Goal: Find specific page/section: Find specific page/section

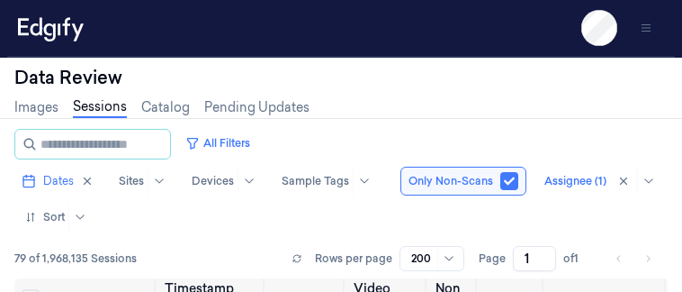
click at [679, 152] on nav "Settings About Support Documentation" at bounding box center [341, 194] width 675 height 155
click at [679, 157] on nav "Settings About Support Documentation" at bounding box center [341, 194] width 675 height 155
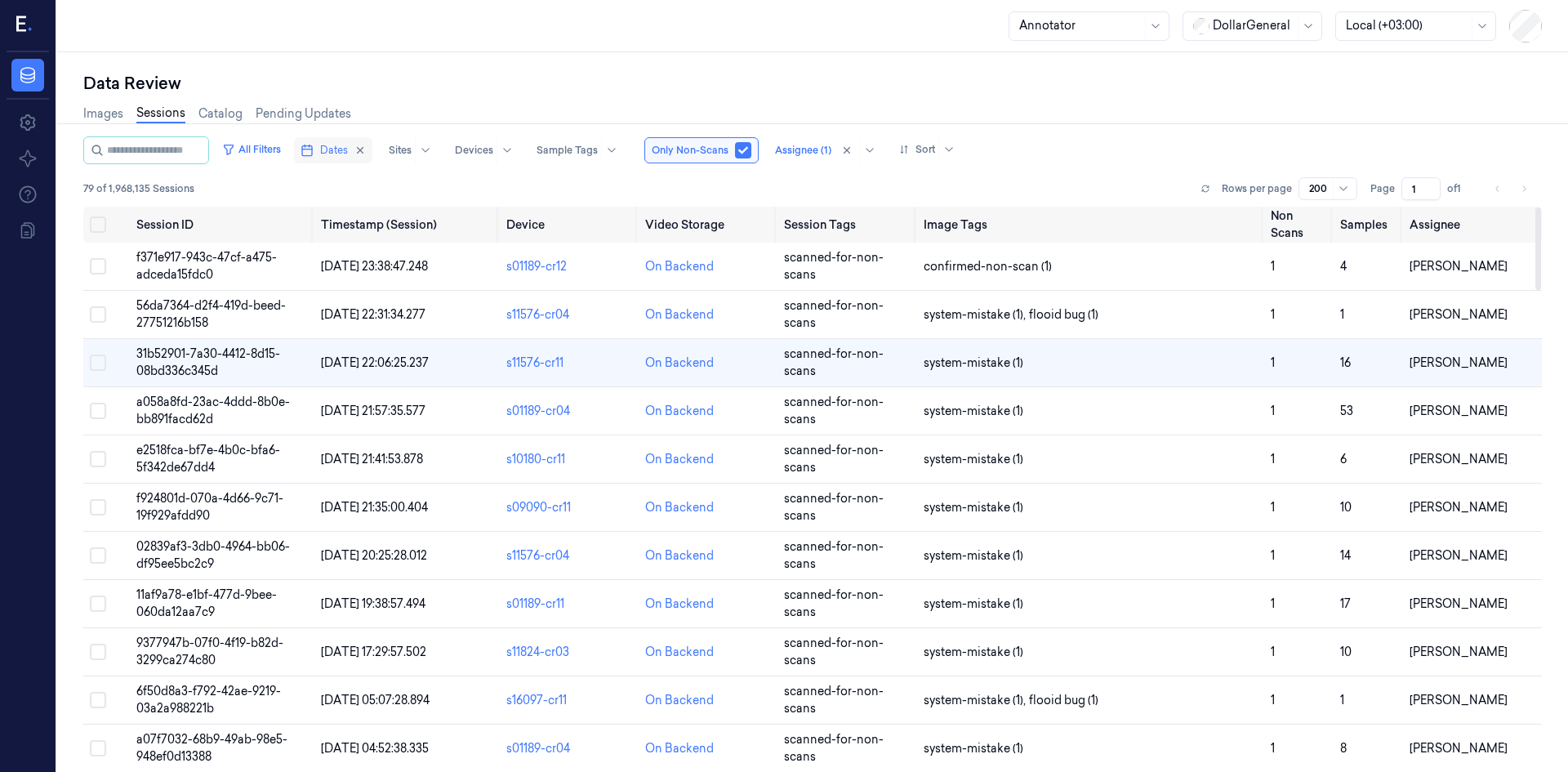
click at [316, 143] on button "Dates" at bounding box center [333, 150] width 78 height 26
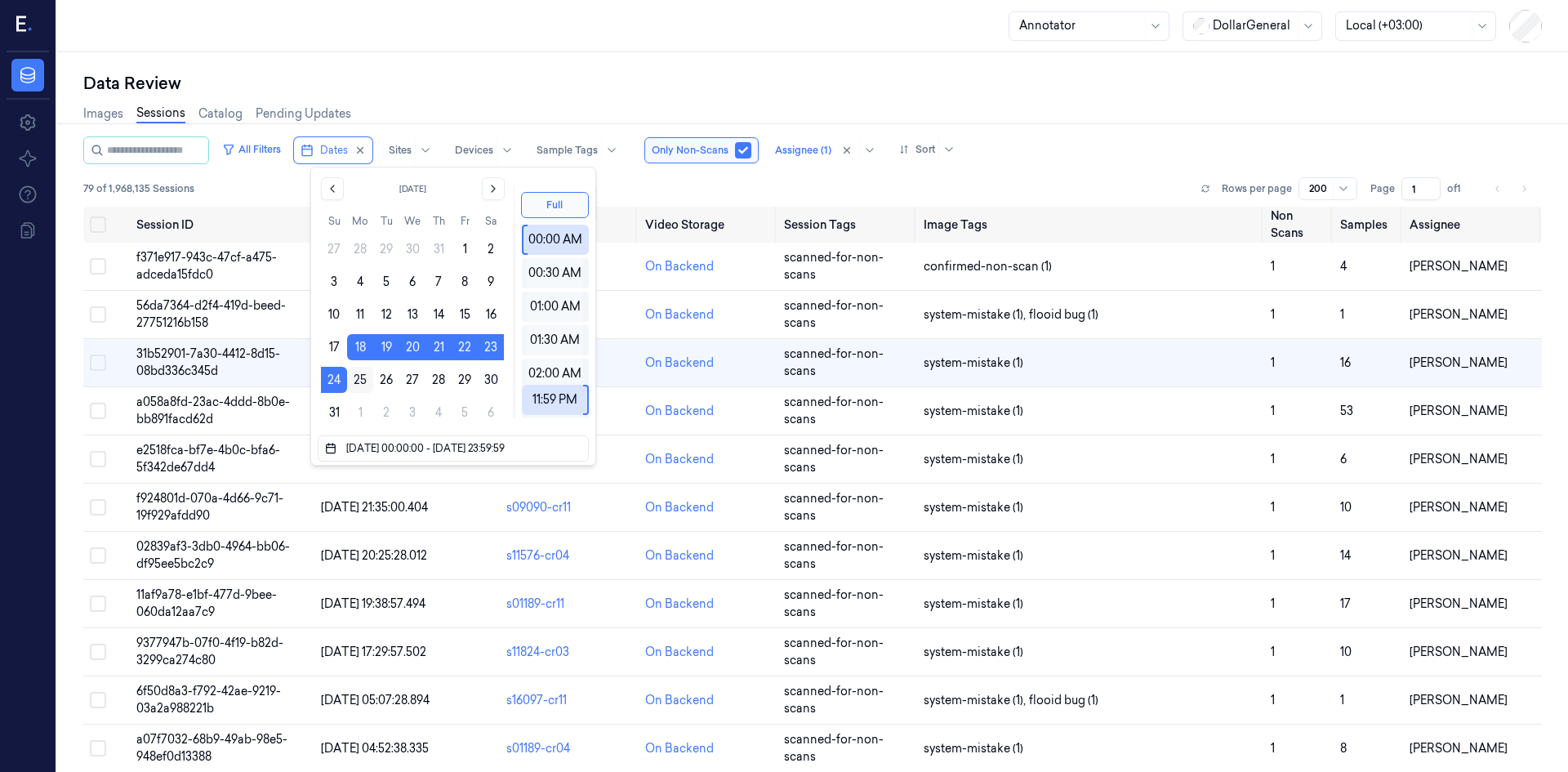
click at [360, 264] on button "25" at bounding box center [360, 379] width 26 height 26
click at [342, 264] on button "31" at bounding box center [334, 412] width 26 height 26
click at [352, 264] on button "25" at bounding box center [360, 379] width 26 height 26
click at [350, 264] on button "25" at bounding box center [360, 379] width 26 height 26
type input "[DATE] 00:00:00 - [DATE] 23:59:59"
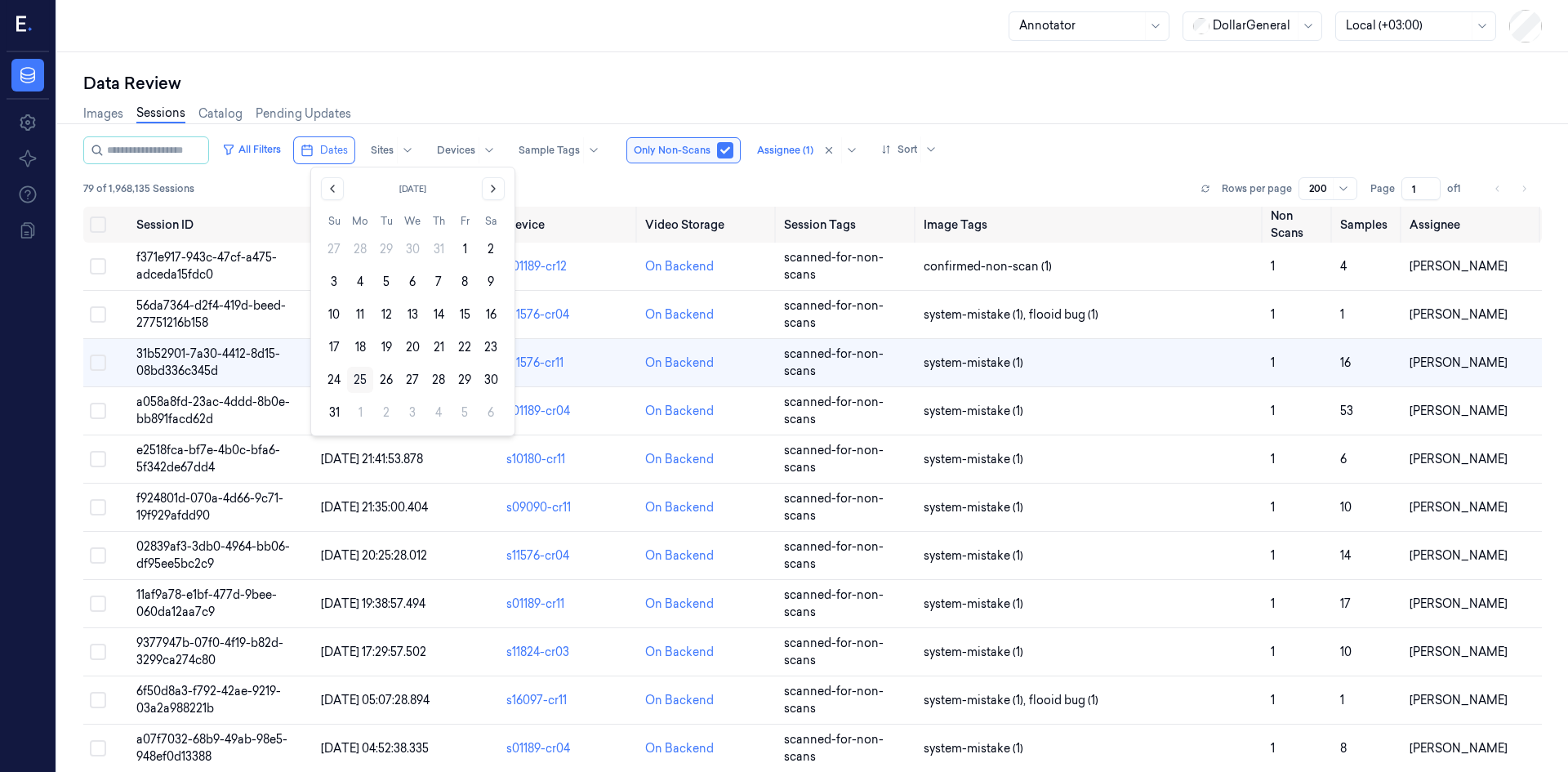
click at [355, 264] on button "25" at bounding box center [360, 379] width 26 height 26
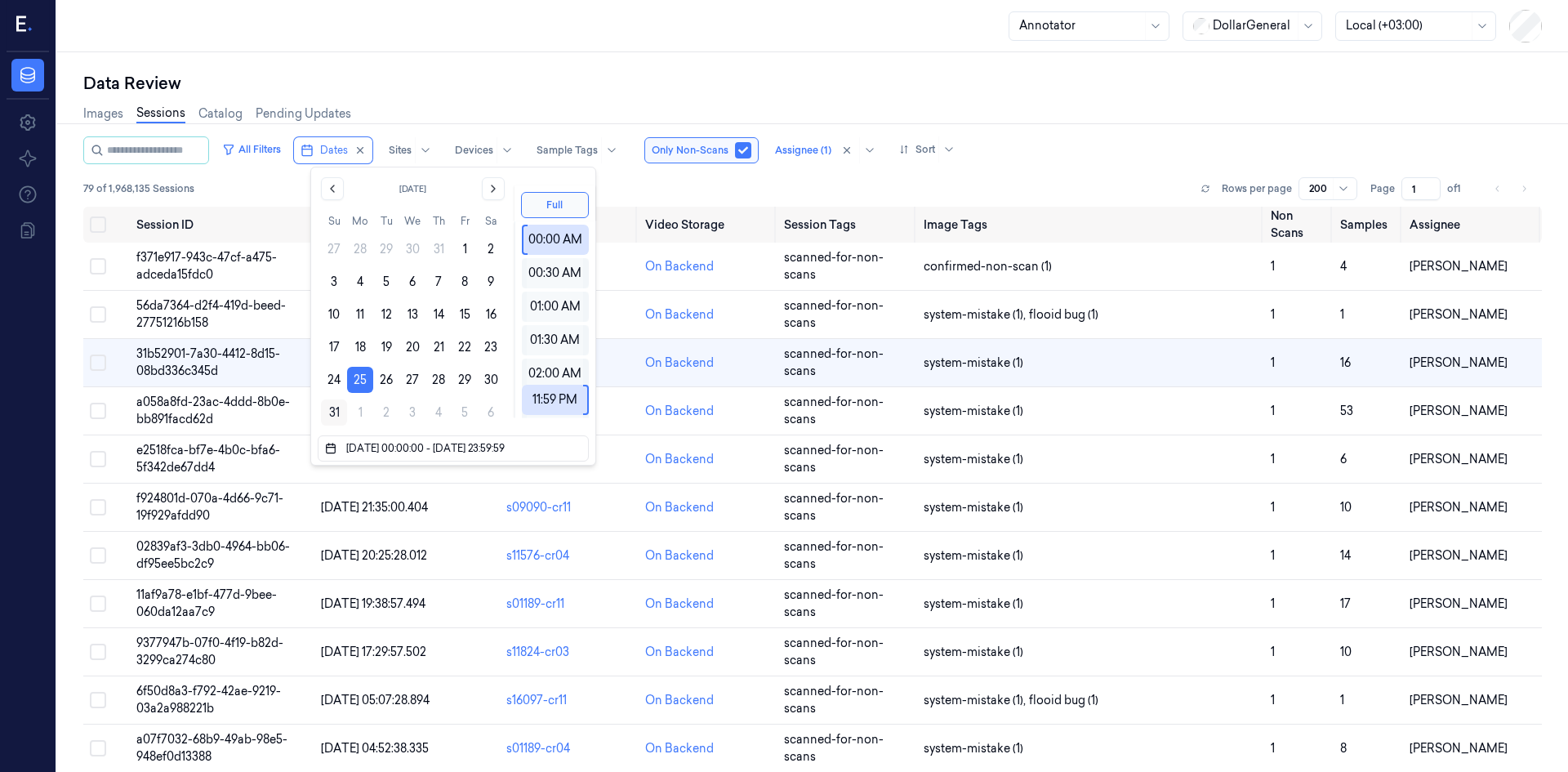
click at [336, 264] on button "31" at bounding box center [334, 412] width 26 height 26
type input "[DATE] 00:00:00 - [DATE] 23:59:59"
click at [618, 186] on div "79 of 1,968,135 Sessions Rows per page 200 Page 1 of 1" at bounding box center [813, 188] width 1458 height 23
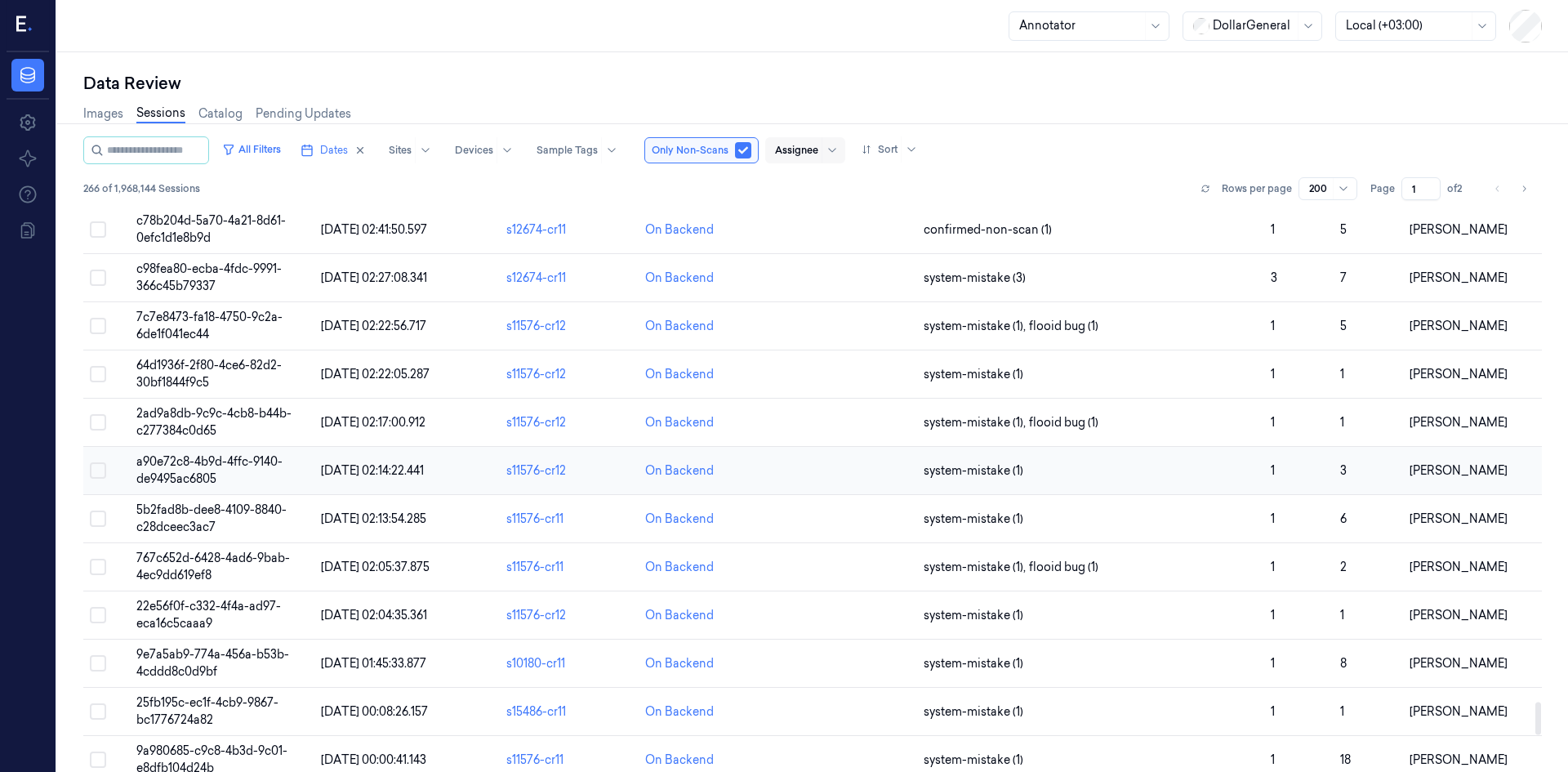
scroll to position [9121, 0]
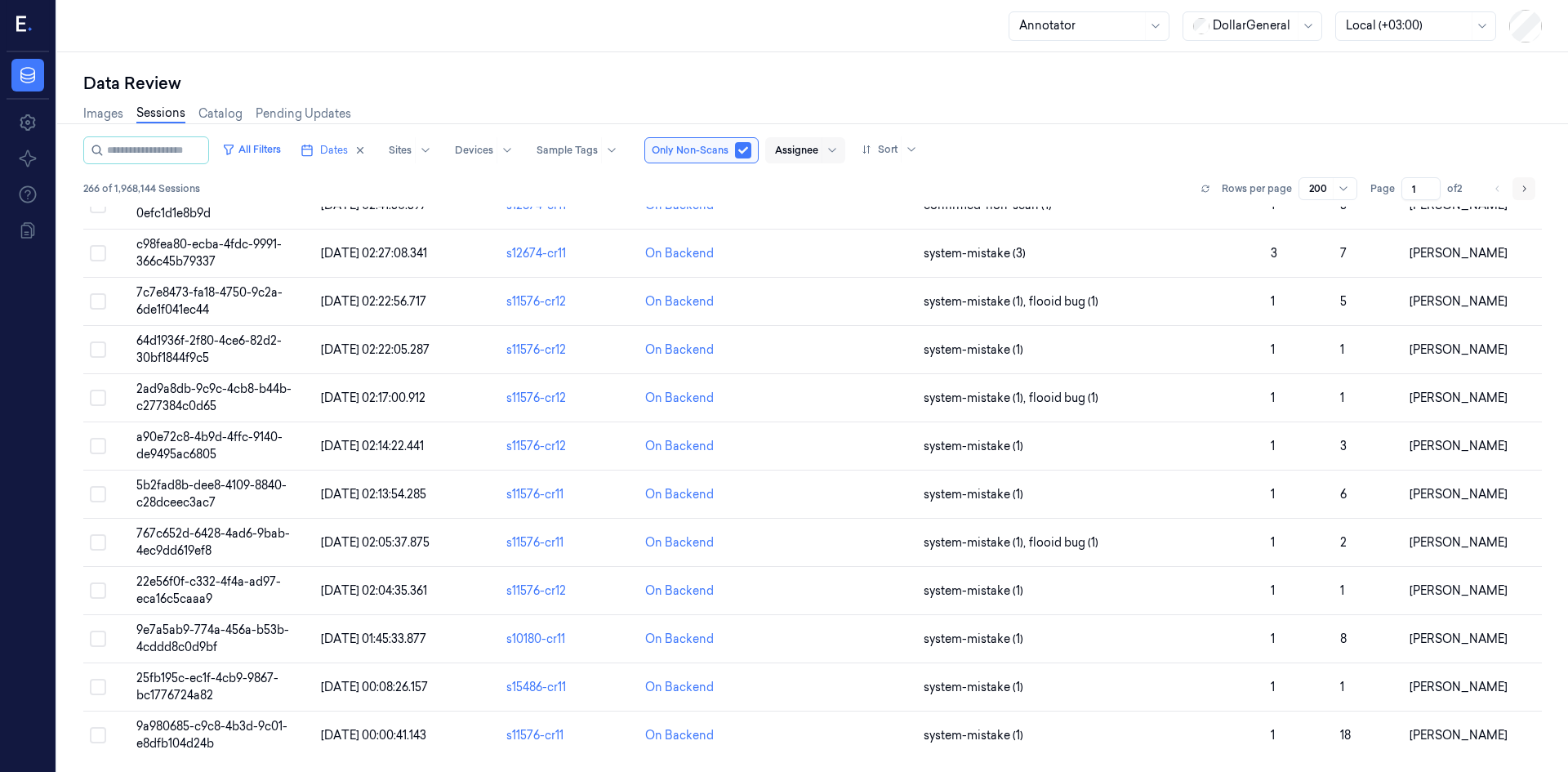
click at [618, 184] on icon "Go to next page" at bounding box center [1524, 189] width 10 height 13
type input "2"
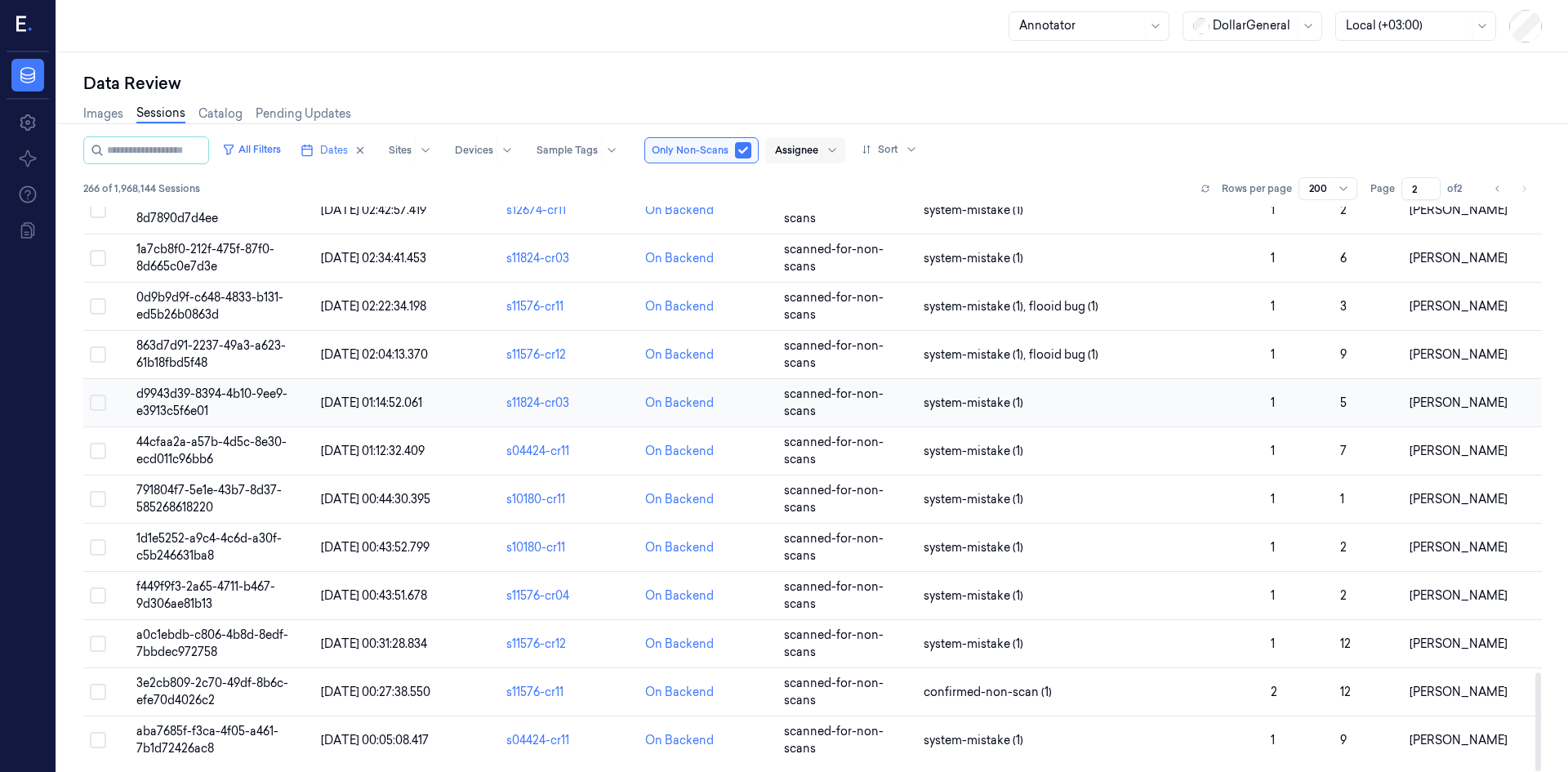
scroll to position [2663, 0]
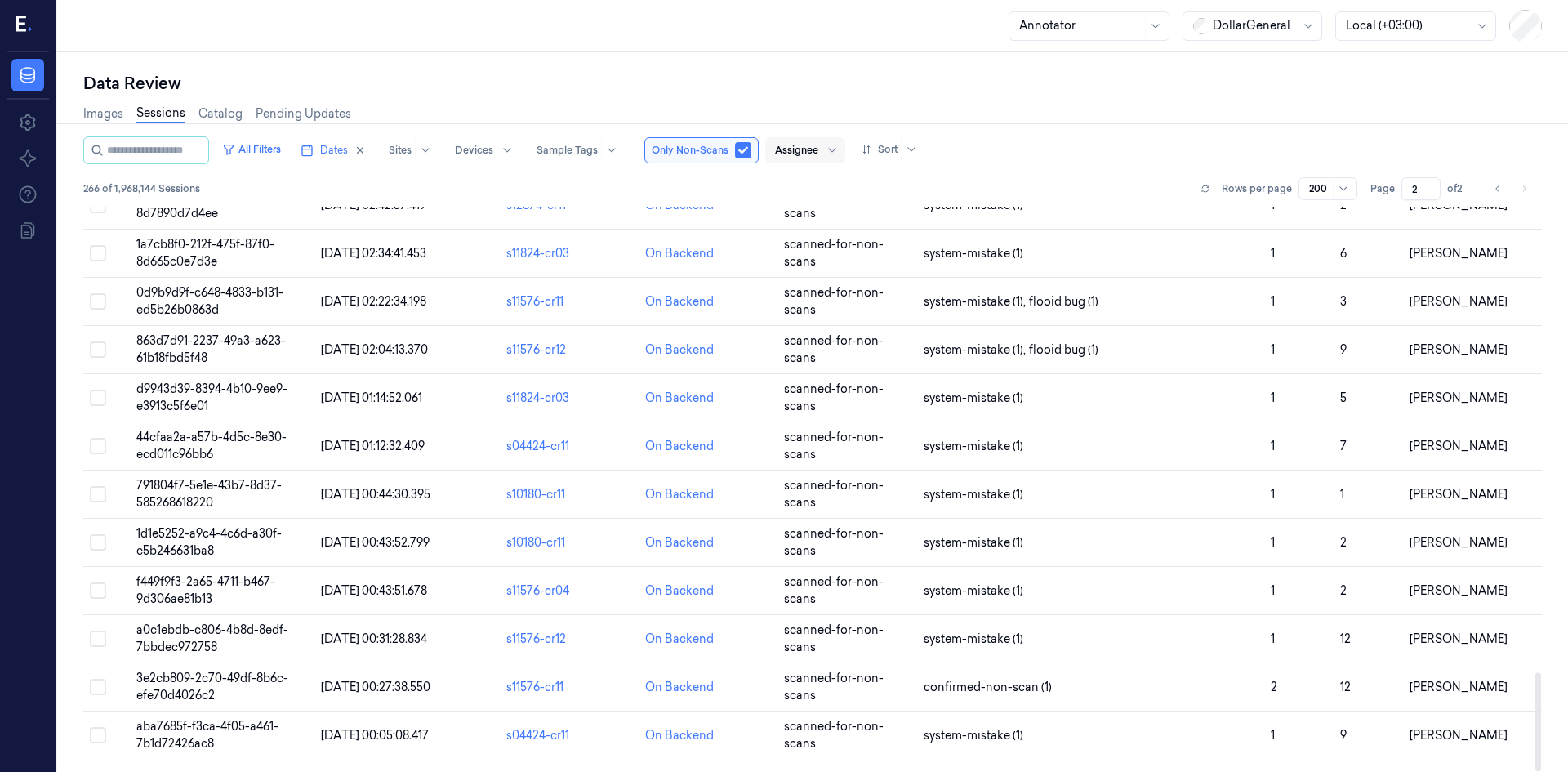
click at [618, 190] on li "pagination" at bounding box center [1523, 188] width 23 height 23
